Goal: Task Accomplishment & Management: Complete application form

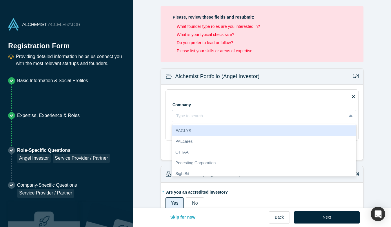
click at [243, 120] on div "Type to search" at bounding box center [259, 116] width 174 height 10
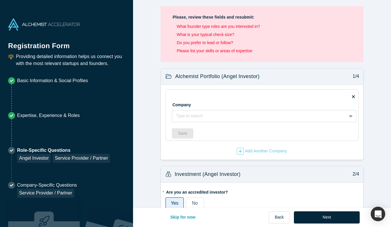
click at [231, 99] on div "Company Type to search To pick up a draggable item, press the space bar. While …" at bounding box center [264, 109] width 184 height 26
click at [228, 28] on li "What founder type roles are you interested in?" at bounding box center [264, 26] width 174 height 6
click at [214, 116] on div at bounding box center [259, 115] width 166 height 7
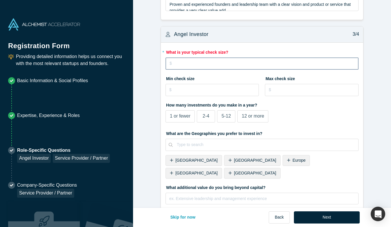
scroll to position [444, 0]
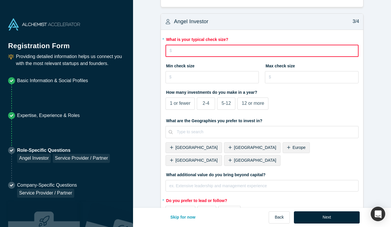
click at [203, 51] on input "tel" at bounding box center [261, 51] width 193 height 12
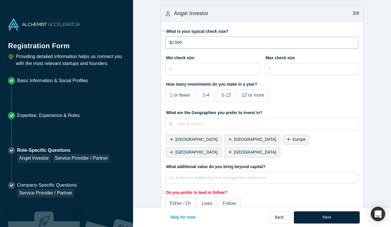
type input "$25,000"
click at [183, 95] on span "1 or fewer" at bounding box center [180, 94] width 21 height 5
click at [0, 0] on input "1 or fewer" at bounding box center [0, 0] width 0 height 0
click at [218, 150] on span "[GEOGRAPHIC_DATA]" at bounding box center [196, 152] width 42 height 5
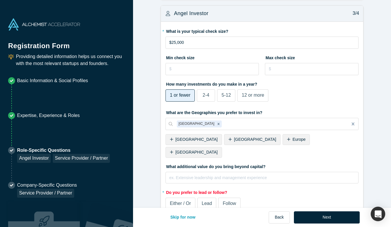
click at [231, 201] on span "Follow" at bounding box center [229, 203] width 13 height 5
click at [0, 0] on input "Follow" at bounding box center [0, 0] width 0 height 0
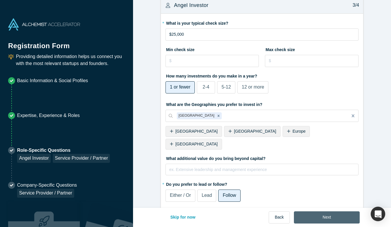
click at [329, 217] on button "Next" at bounding box center [327, 217] width 66 height 12
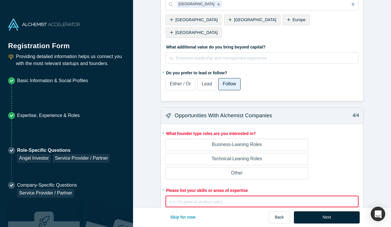
scroll to position [556, 0]
click at [226, 141] on p "Business-Leaning Roles" at bounding box center [237, 144] width 50 height 7
click at [0, 0] on input "Business-Leaning Roles" at bounding box center [0, 0] width 0 height 0
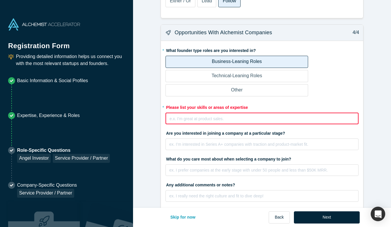
scroll to position [640, 0]
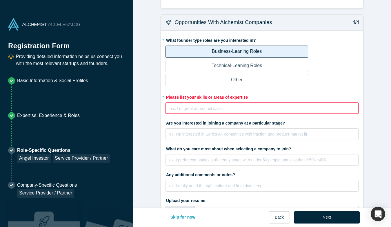
click at [216, 105] on div "rdw-editor" at bounding box center [262, 108] width 185 height 6
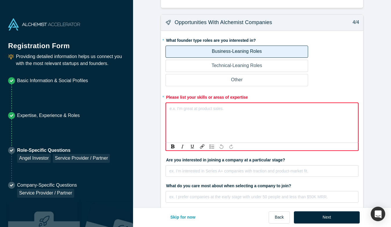
click at [216, 105] on div "rdw-editor" at bounding box center [262, 108] width 185 height 6
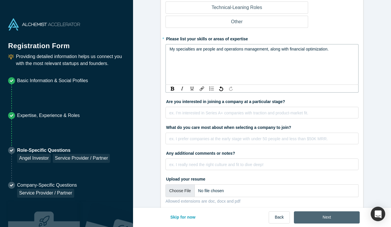
click at [322, 218] on button "Next" at bounding box center [327, 217] width 66 height 12
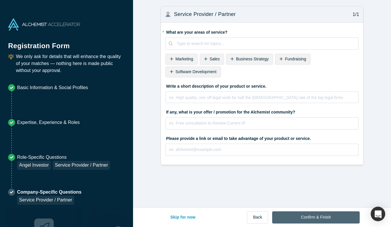
scroll to position [0, 0]
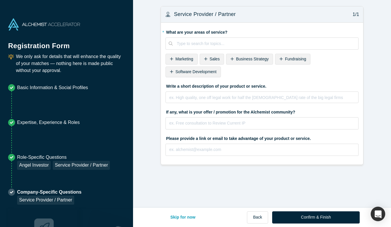
click at [188, 59] on span "Marketing" at bounding box center [184, 59] width 18 height 5
click at [223, 59] on span "Business Strategy" at bounding box center [218, 59] width 33 height 5
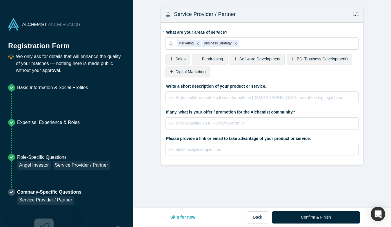
click at [190, 72] on span "Digital Marketing" at bounding box center [190, 71] width 30 height 5
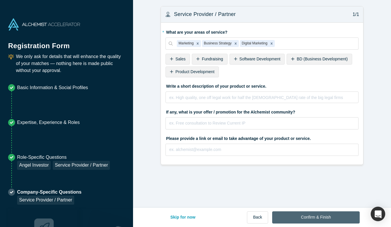
click at [322, 218] on button "Confirm & Finish" at bounding box center [315, 217] width 87 height 12
